Goal: Task Accomplishment & Management: Manage account settings

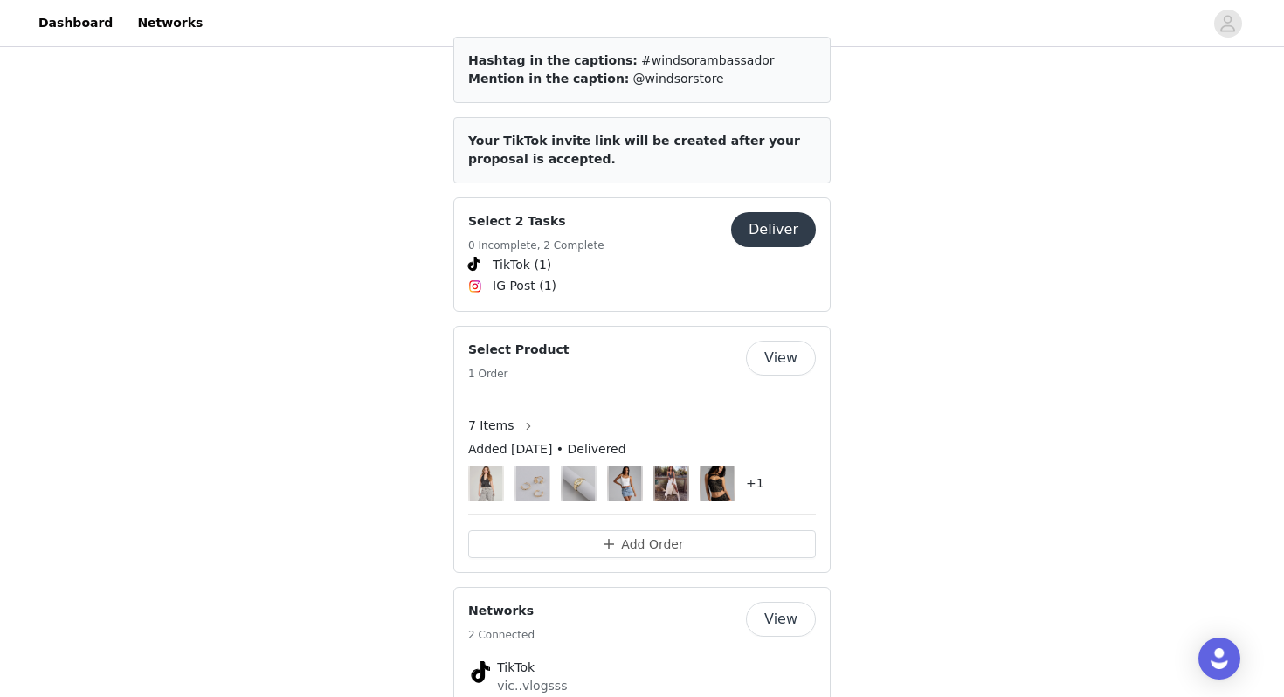
scroll to position [821, 0]
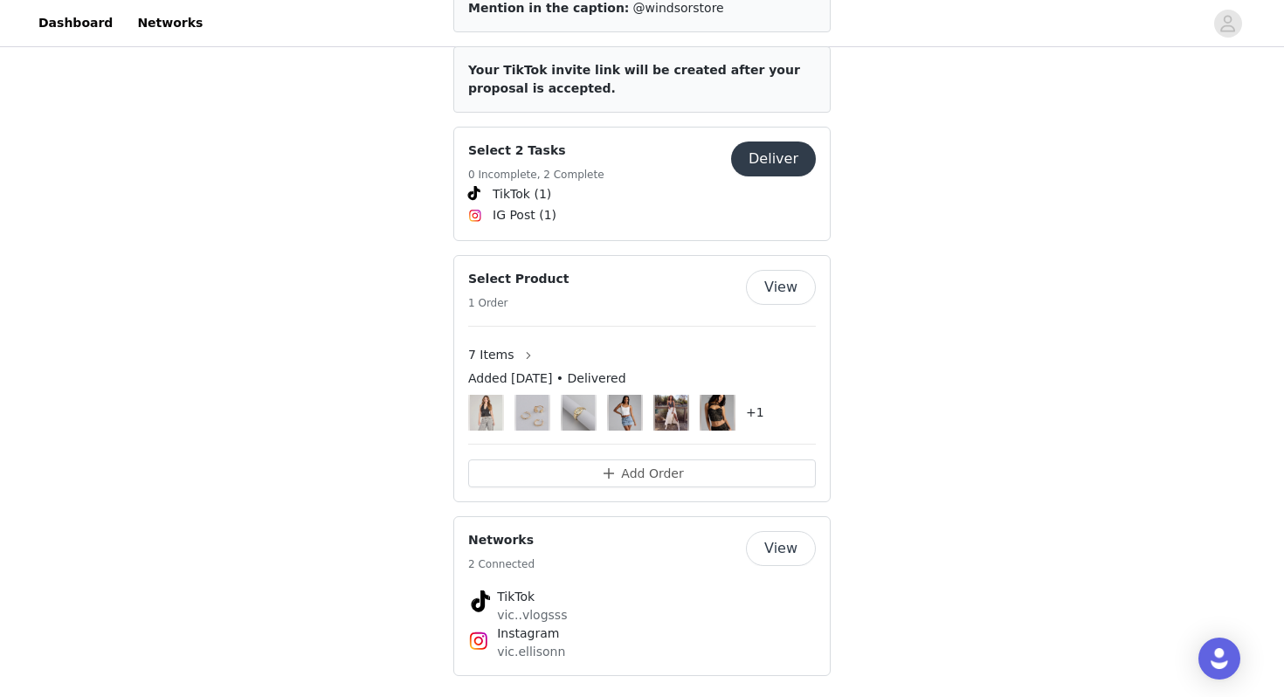
click at [763, 141] on button "Deliver" at bounding box center [773, 158] width 85 height 35
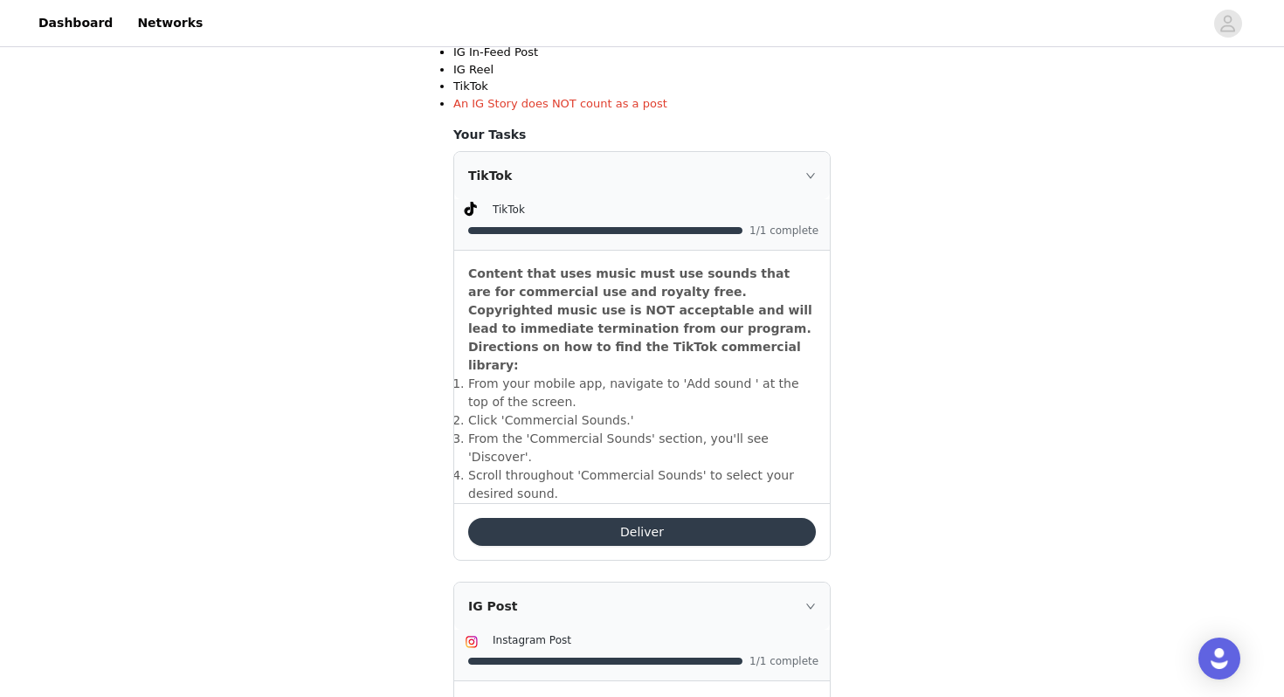
scroll to position [439, 0]
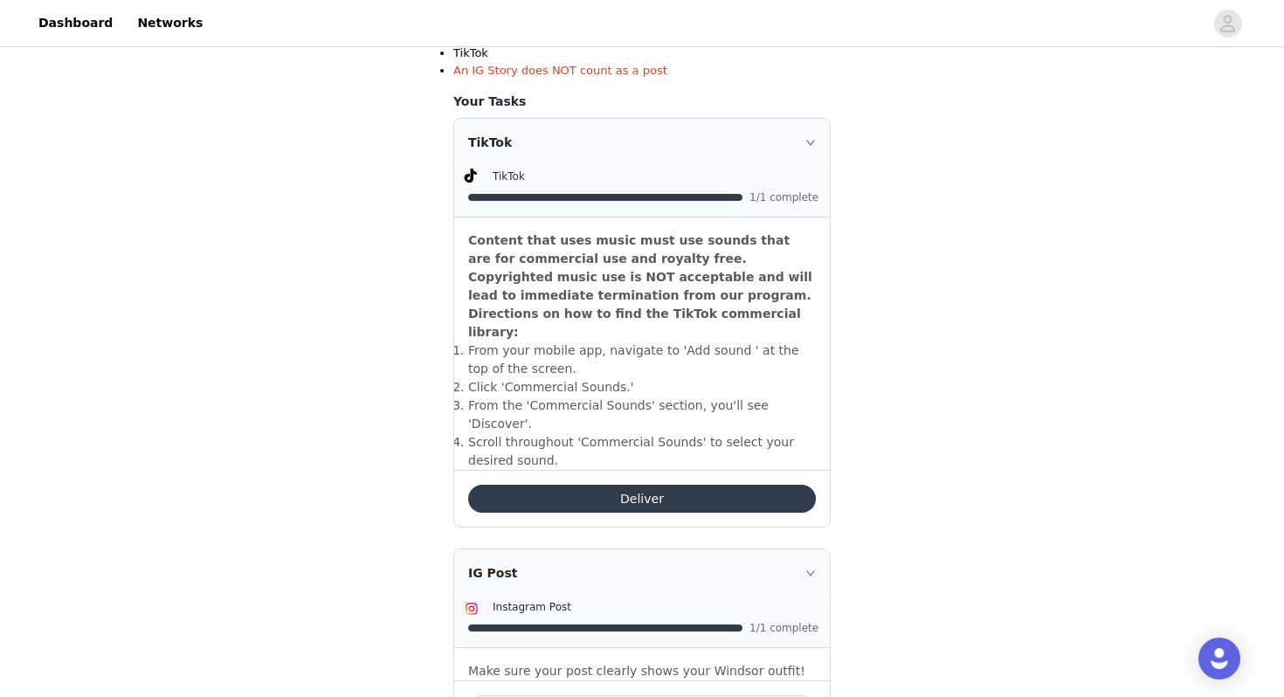
click at [632, 485] on button "Deliver" at bounding box center [642, 499] width 348 height 28
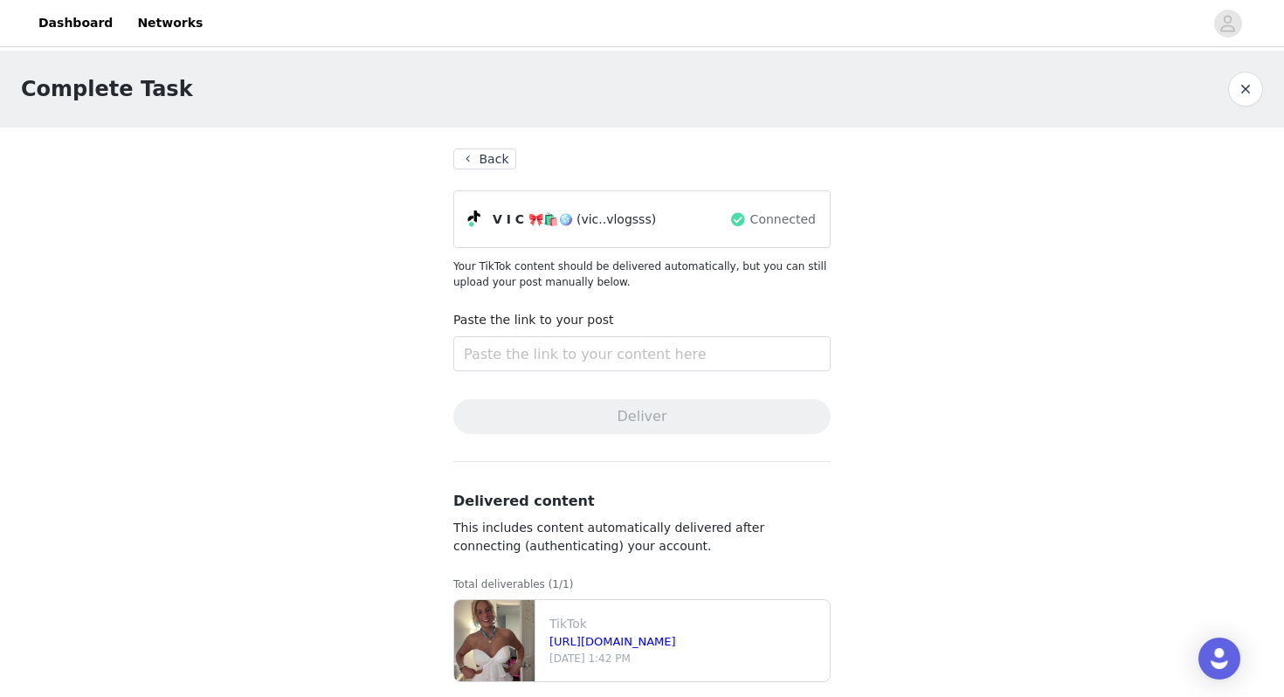
scroll to position [20, 0]
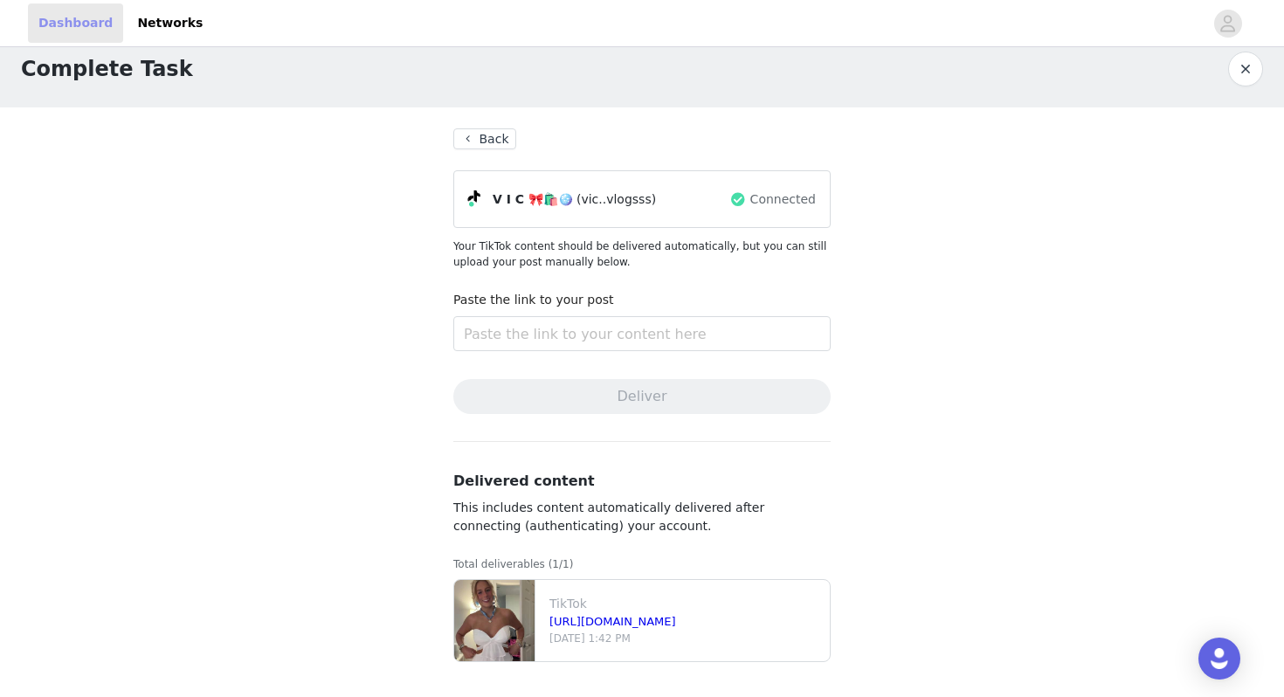
click at [87, 17] on link "Dashboard" at bounding box center [75, 22] width 95 height 39
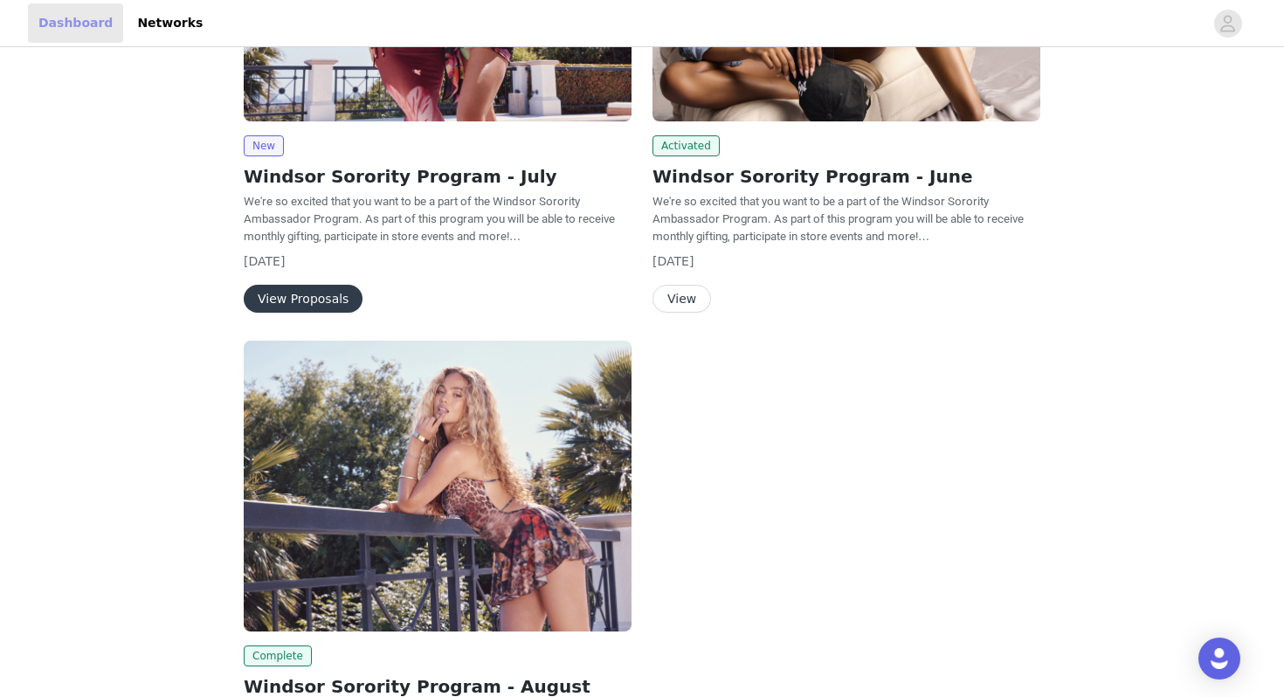
scroll to position [513, 0]
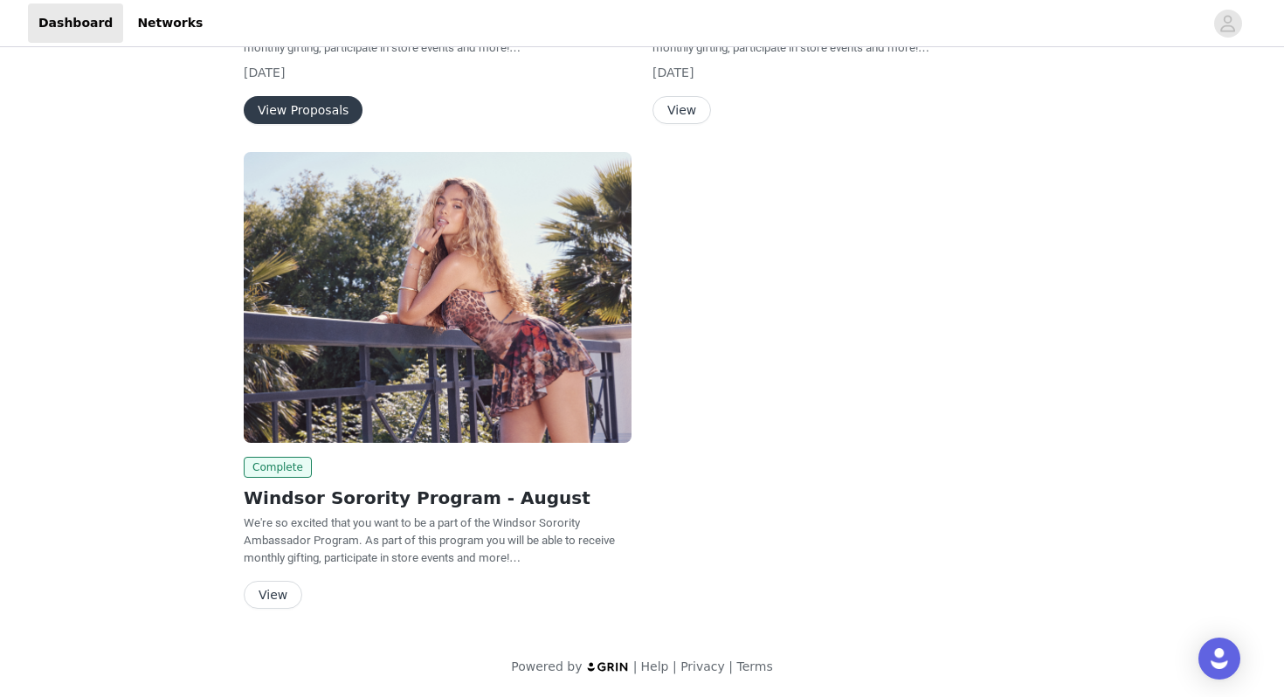
click at [329, 103] on button "View Proposals" at bounding box center [303, 110] width 119 height 28
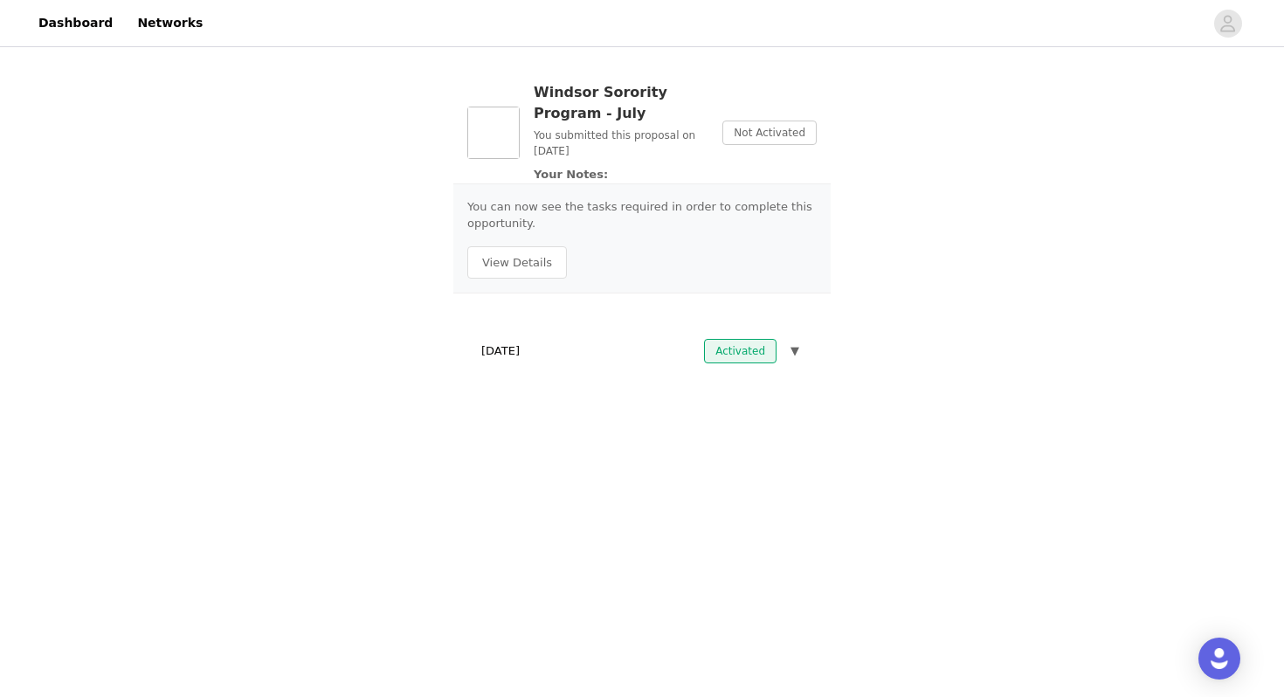
click at [606, 348] on div "July 15, 2025 Activated ▼" at bounding box center [641, 351] width 349 height 38
click at [795, 354] on span "▼" at bounding box center [794, 350] width 9 height 17
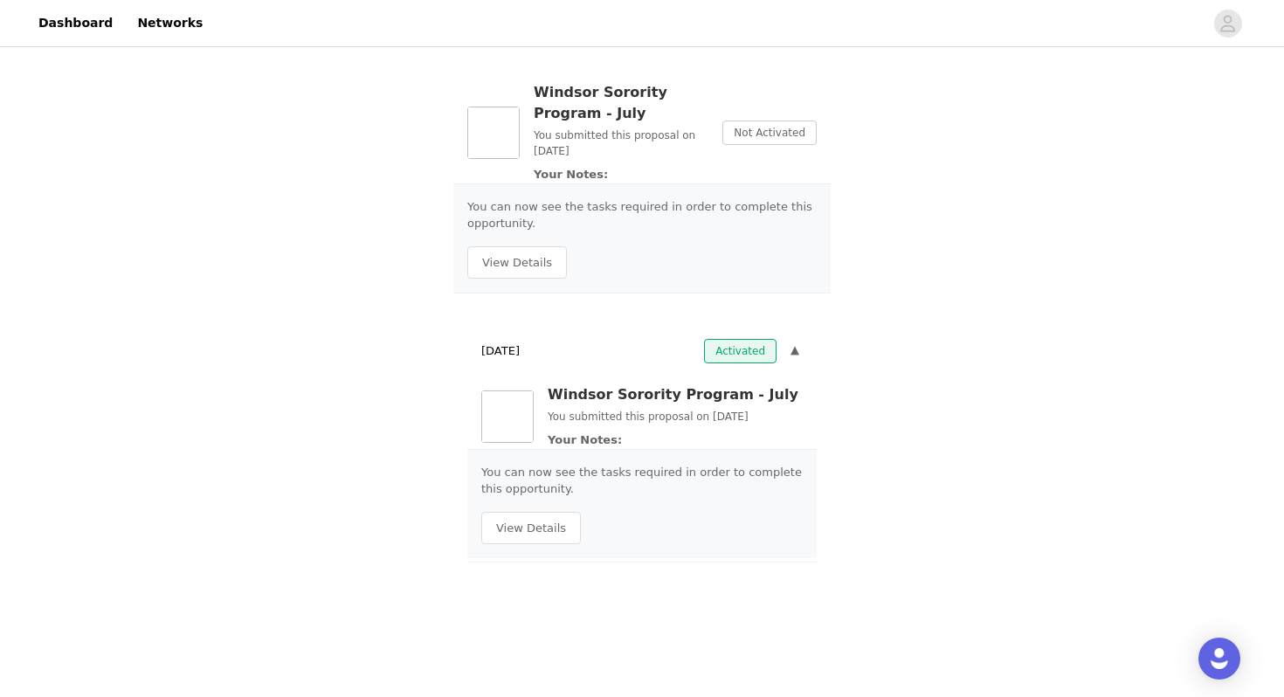
click at [795, 354] on span "▼" at bounding box center [794, 350] width 9 height 17
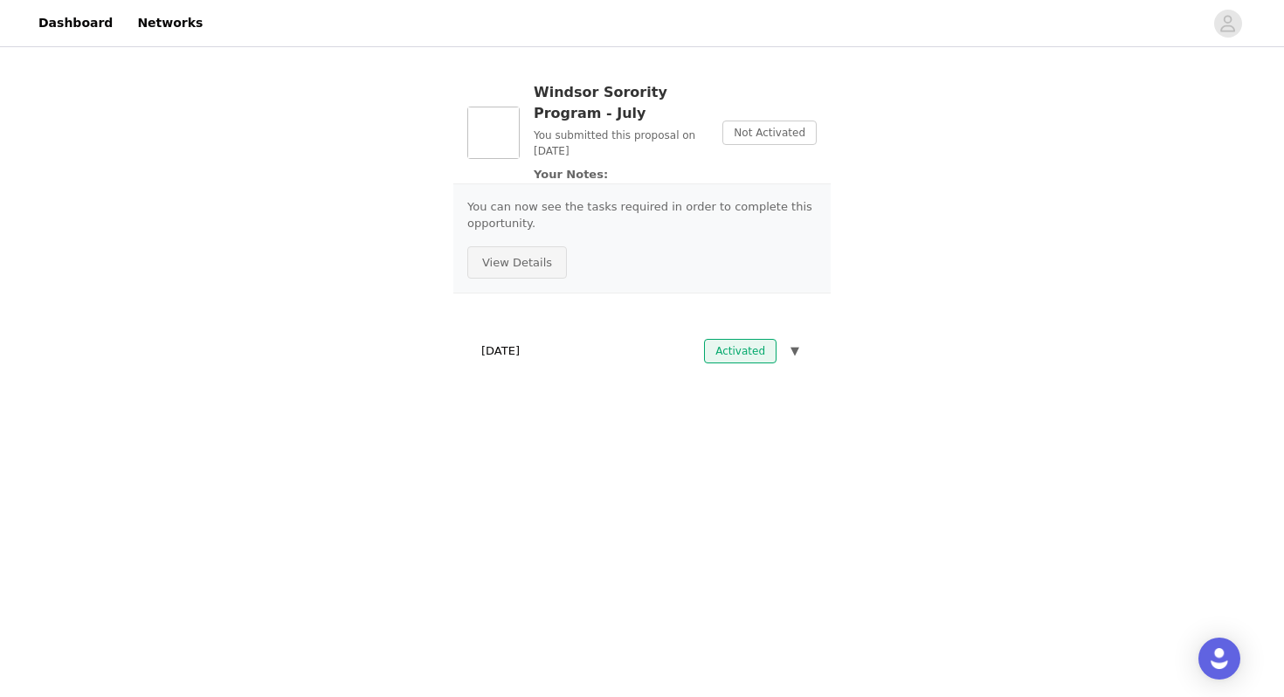
click at [527, 261] on button "View Details" at bounding box center [517, 262] width 100 height 33
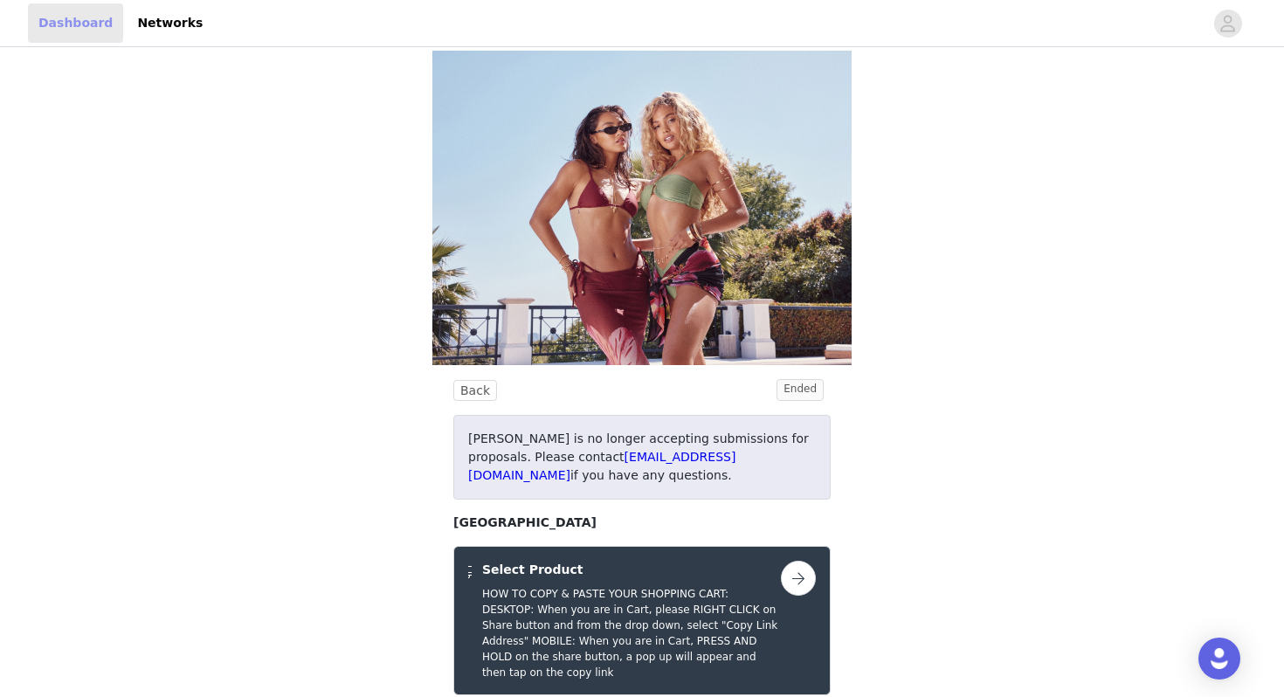
click at [59, 13] on link "Dashboard" at bounding box center [75, 22] width 95 height 39
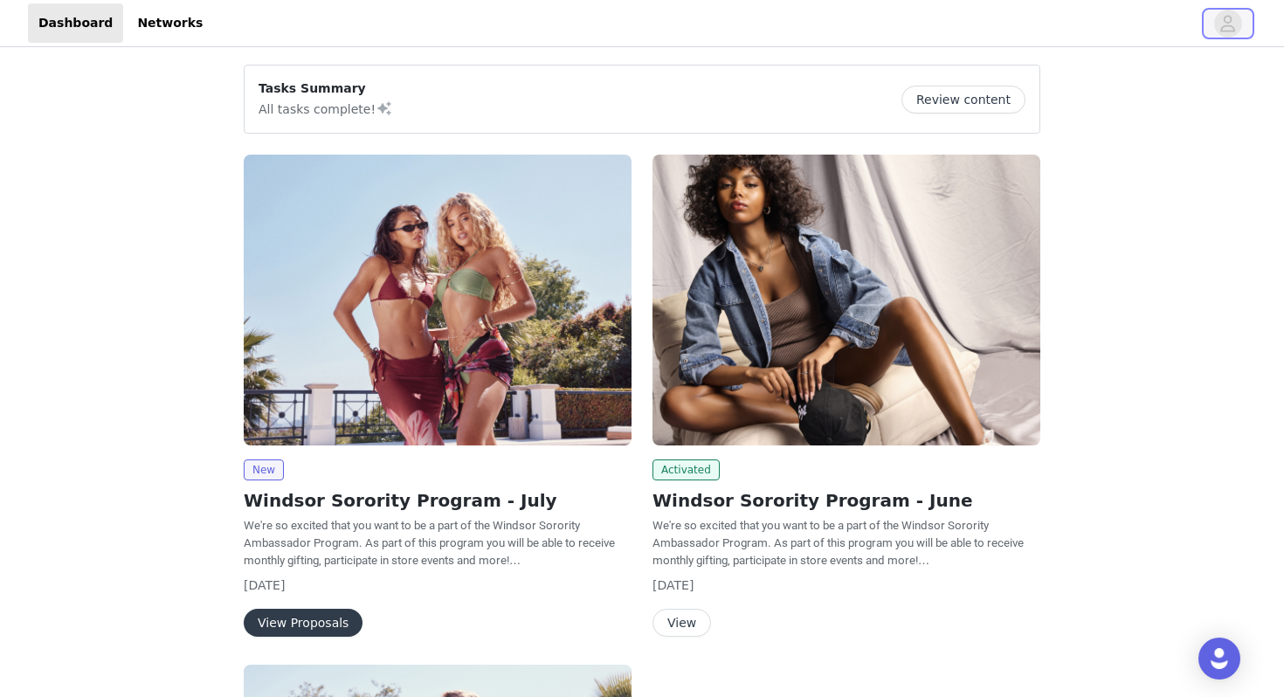
click at [1229, 16] on icon "avatar" at bounding box center [1228, 23] width 15 height 17
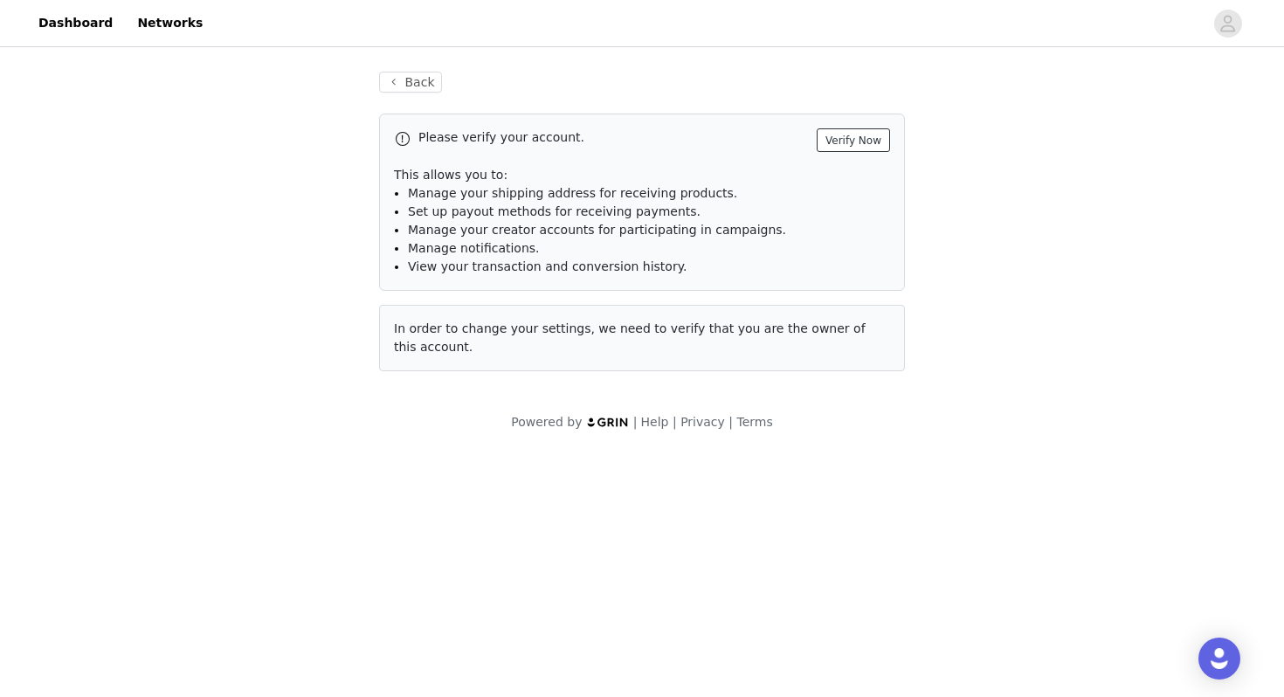
click at [860, 139] on button "Verify Now" at bounding box center [852, 140] width 73 height 24
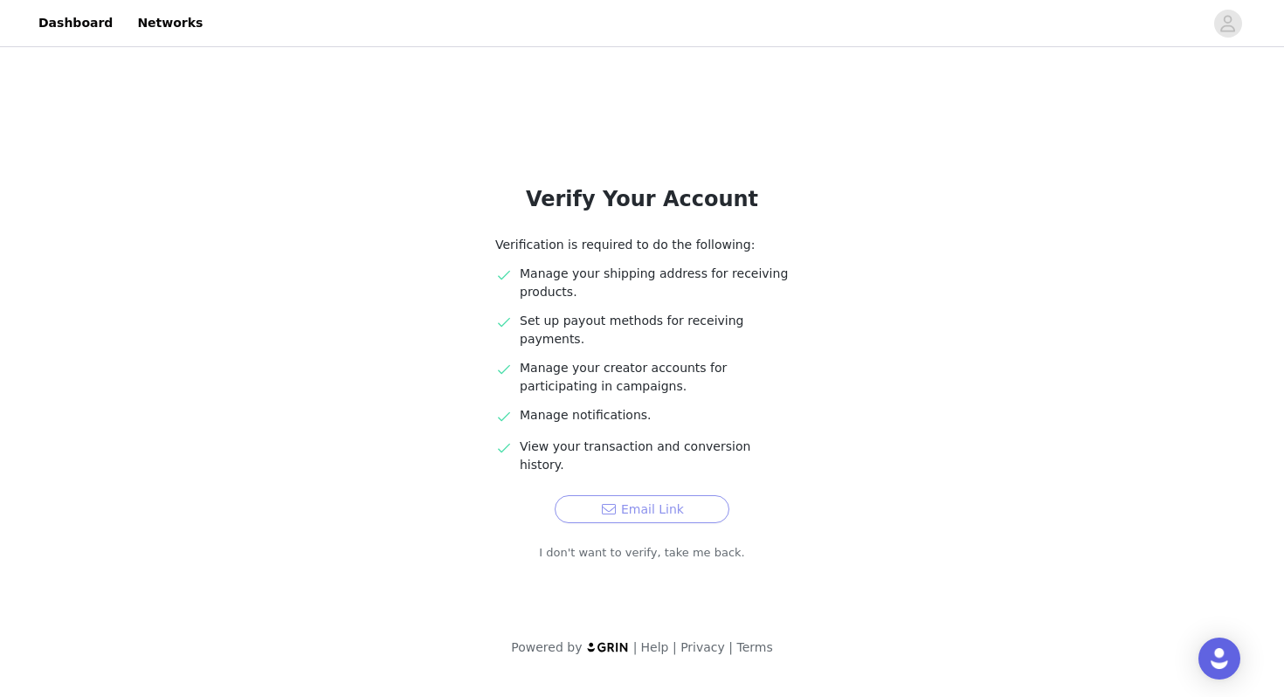
click at [693, 495] on button "Email Link" at bounding box center [641, 509] width 175 height 28
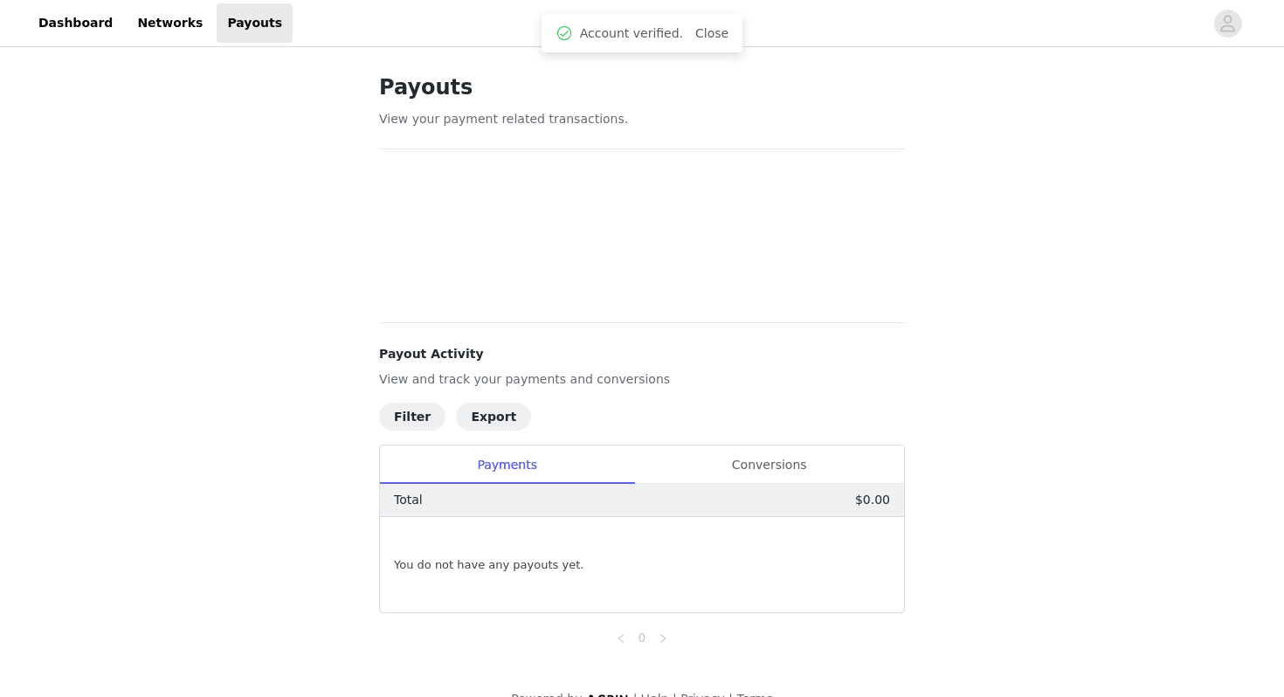
scroll to position [32, 0]
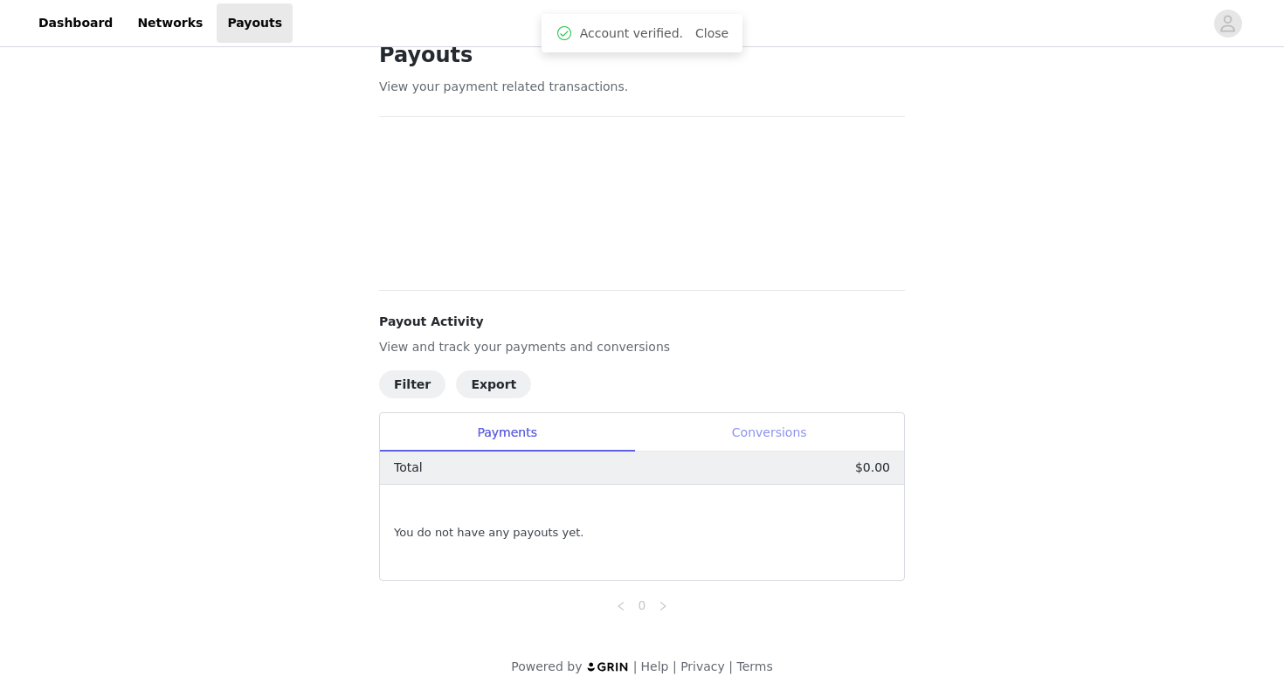
click at [773, 435] on div "Conversions" at bounding box center [769, 432] width 270 height 39
click at [525, 427] on div "Payments" at bounding box center [507, 432] width 254 height 39
click at [153, 11] on link "Networks" at bounding box center [170, 22] width 86 height 39
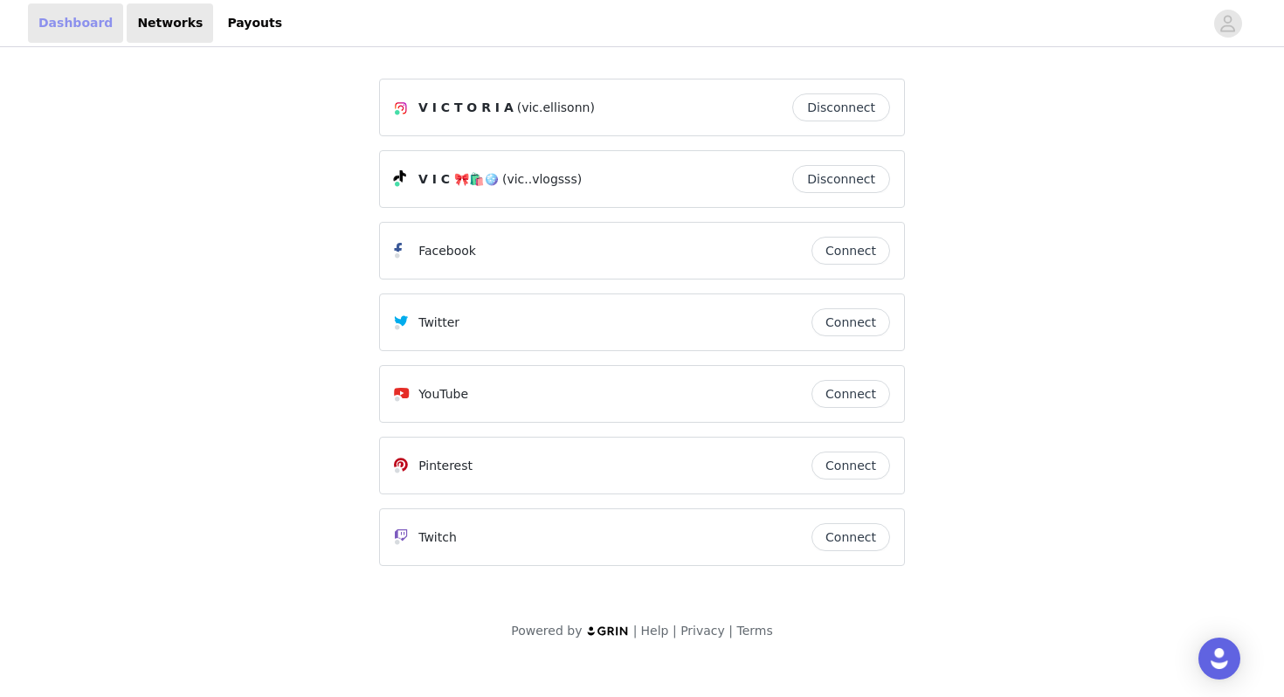
click at [86, 24] on link "Dashboard" at bounding box center [75, 22] width 95 height 39
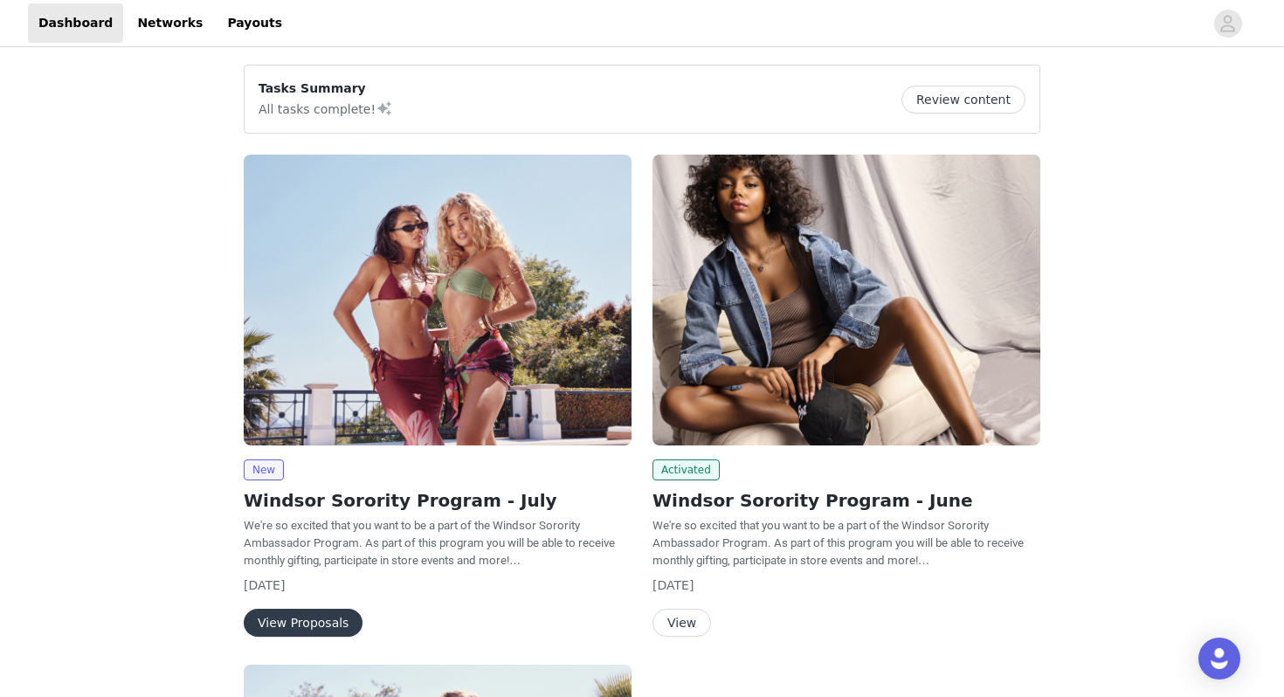
click at [936, 101] on button "Review content" at bounding box center [963, 100] width 124 height 28
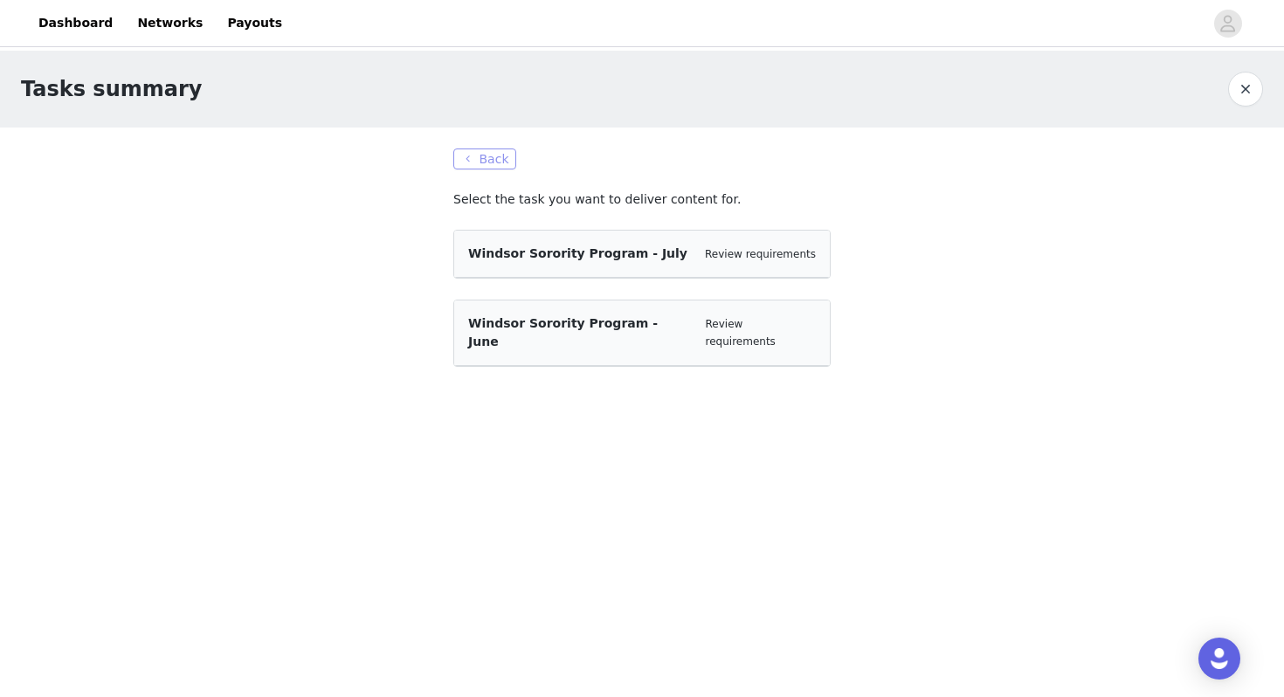
click at [462, 153] on button "Back" at bounding box center [484, 158] width 63 height 21
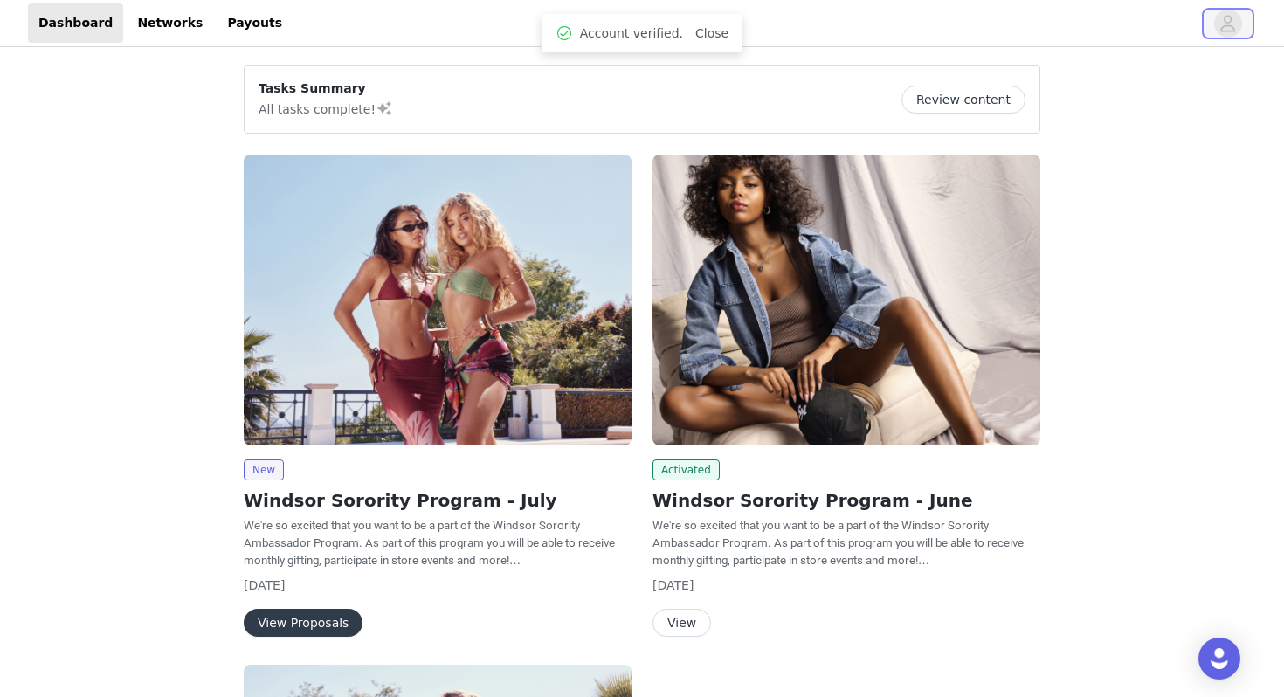
click at [1231, 16] on icon "avatar" at bounding box center [1227, 24] width 17 height 28
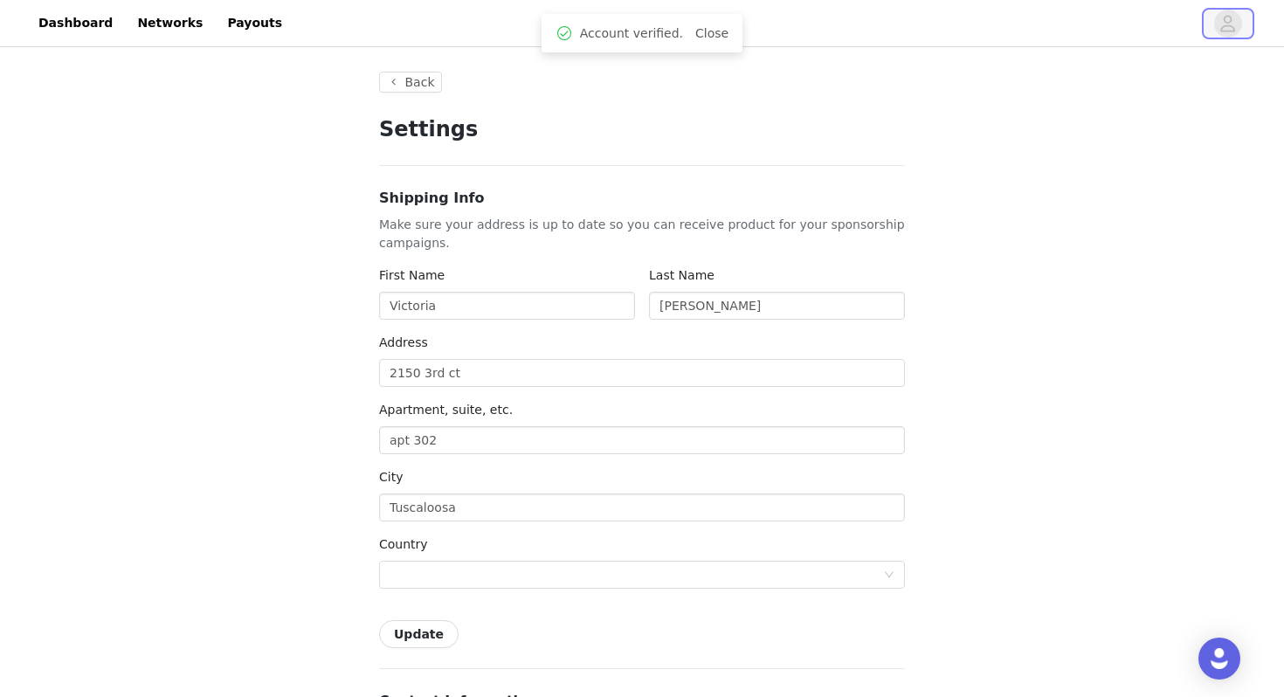
type input "+1 ([GEOGRAPHIC_DATA])"
